Goal: Browse casually

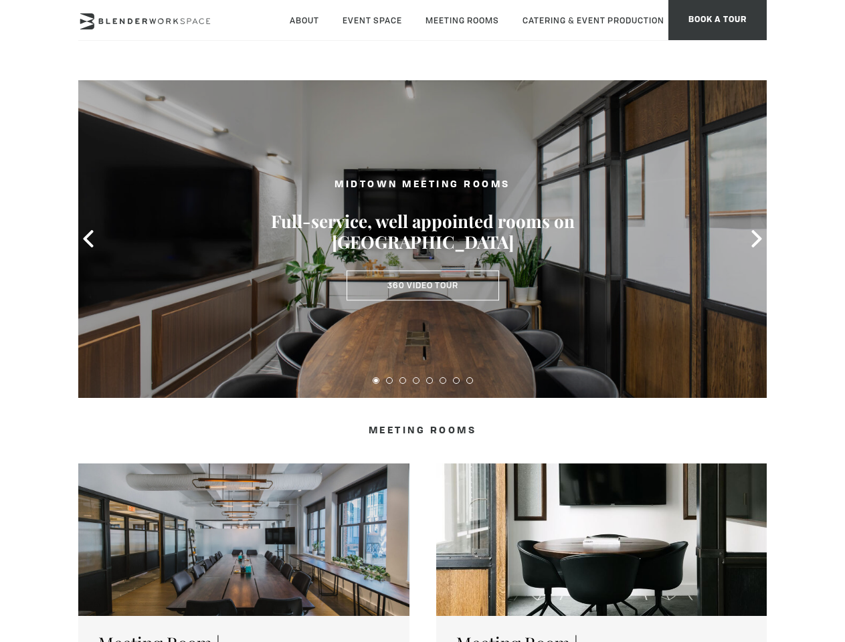
click at [88, 239] on icon at bounding box center [88, 238] width 17 height 17
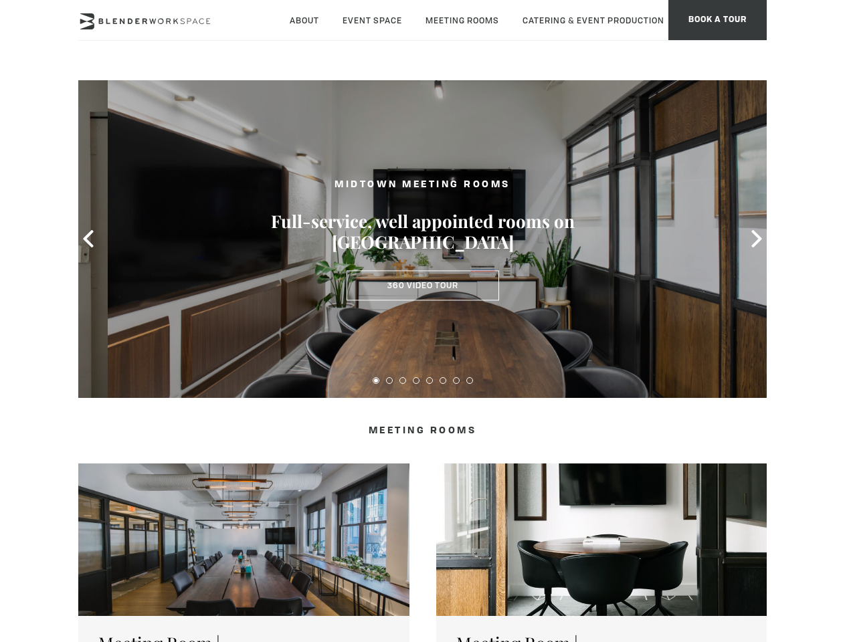
click at [757, 239] on icon at bounding box center [756, 238] width 17 height 17
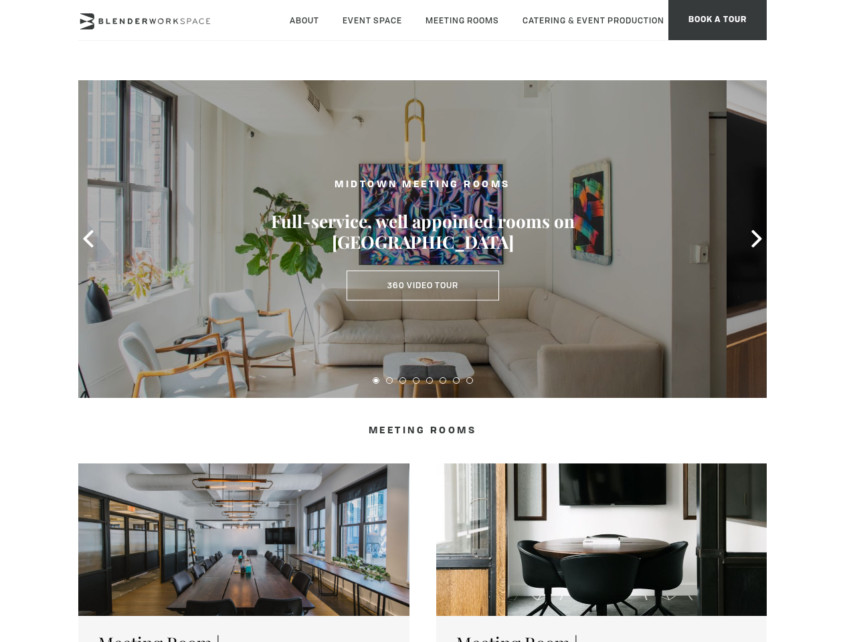
click at [376, 381] on button at bounding box center [376, 380] width 7 height 7
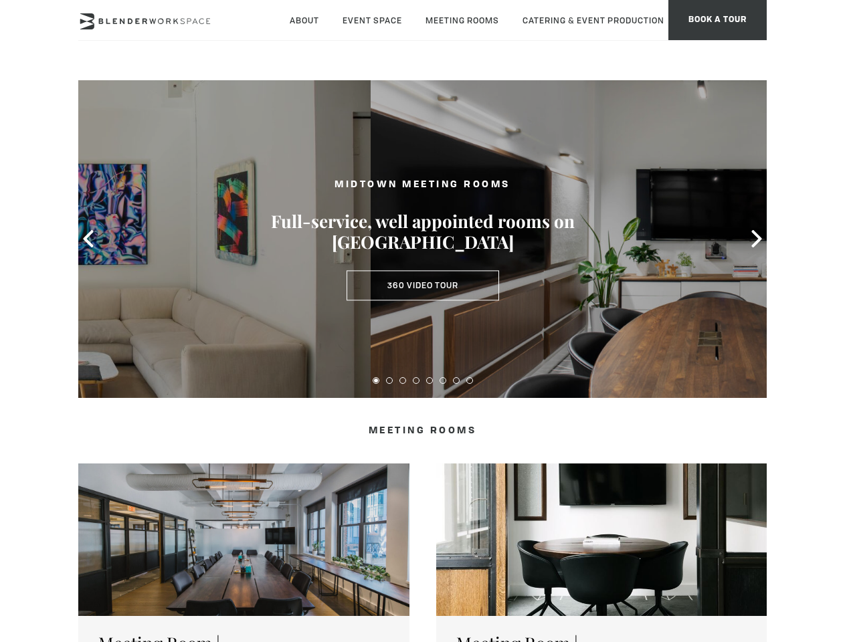
click at [389, 381] on button at bounding box center [389, 380] width 7 height 7
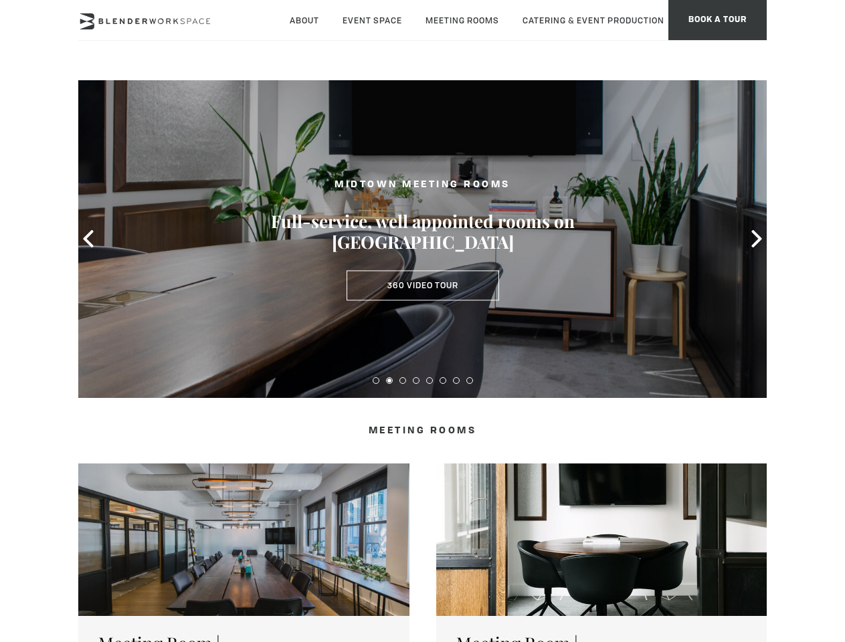
click at [403, 381] on button at bounding box center [402, 380] width 7 height 7
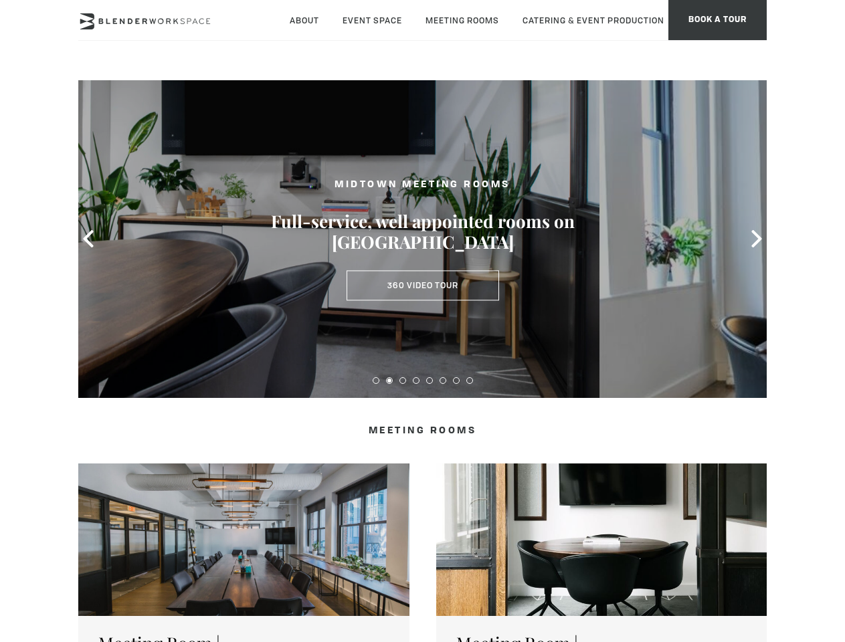
click at [416, 381] on button at bounding box center [416, 380] width 7 height 7
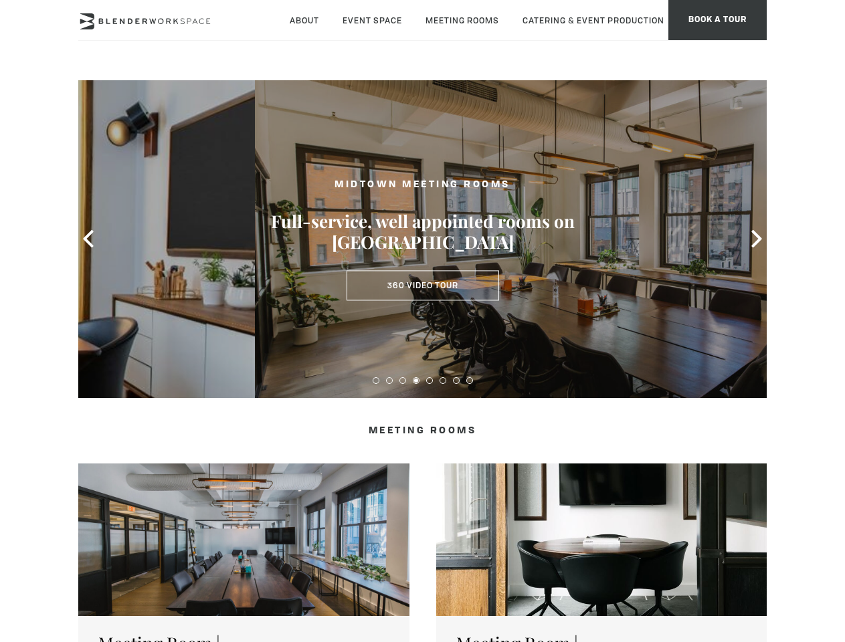
click at [430, 381] on button at bounding box center [429, 380] width 7 height 7
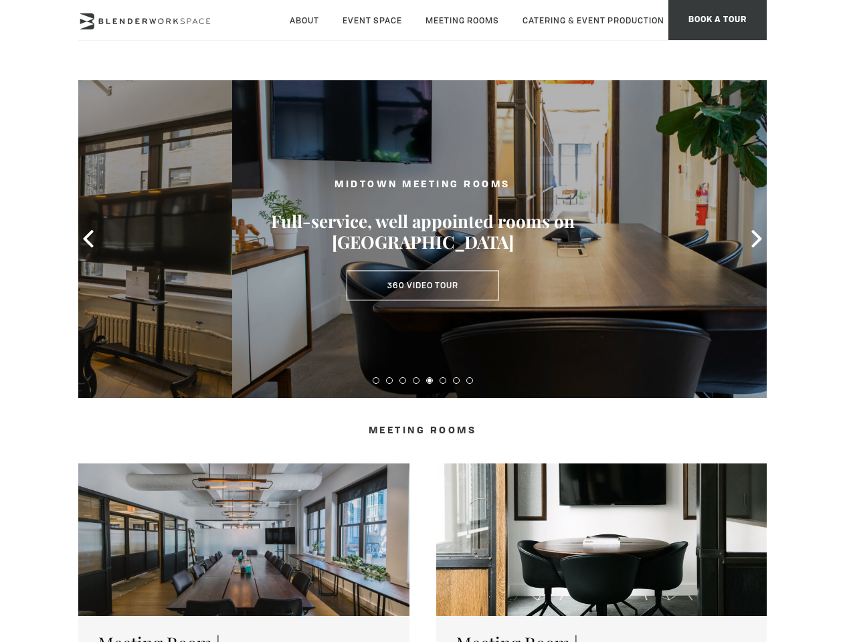
click at [443, 381] on button at bounding box center [443, 380] width 7 height 7
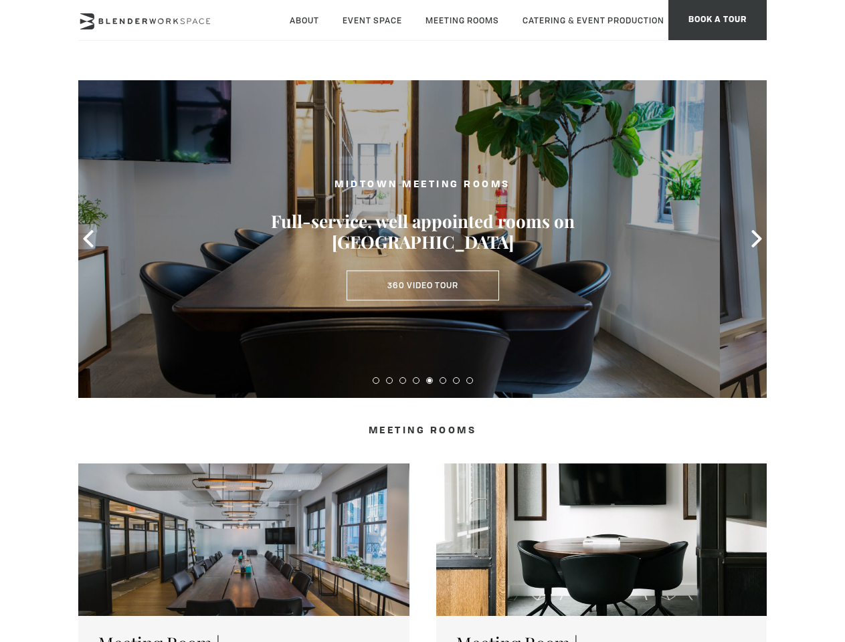
click at [456, 381] on button at bounding box center [456, 380] width 7 height 7
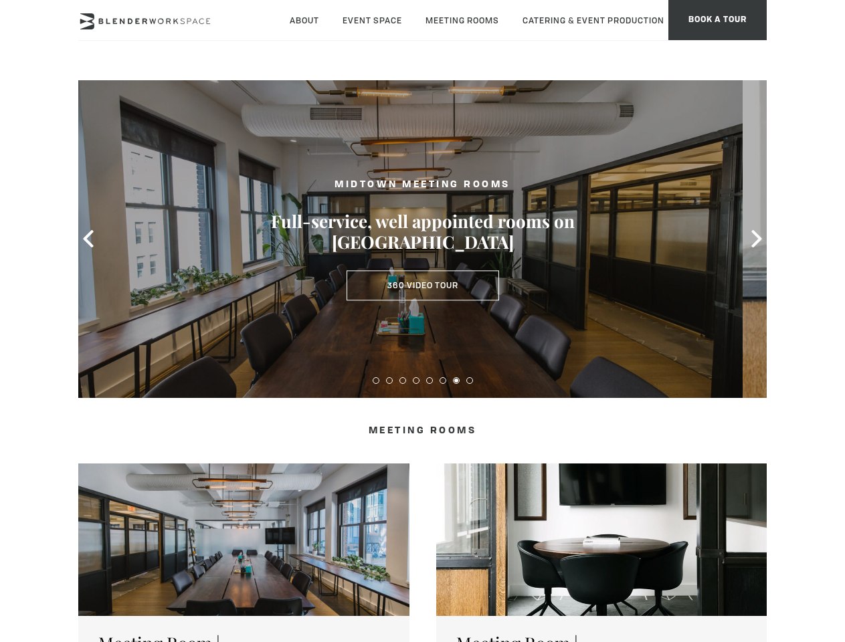
click at [470, 381] on button at bounding box center [469, 380] width 7 height 7
